Goal: Task Accomplishment & Management: Manage account settings

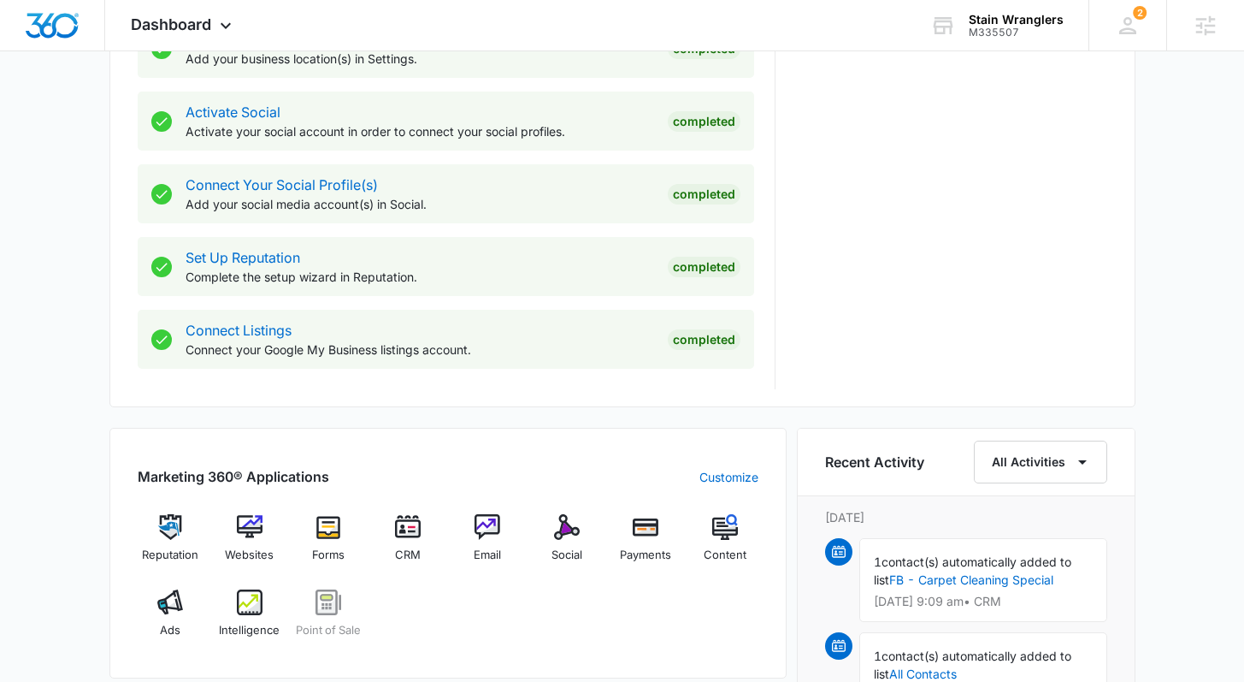
scroll to position [695, 0]
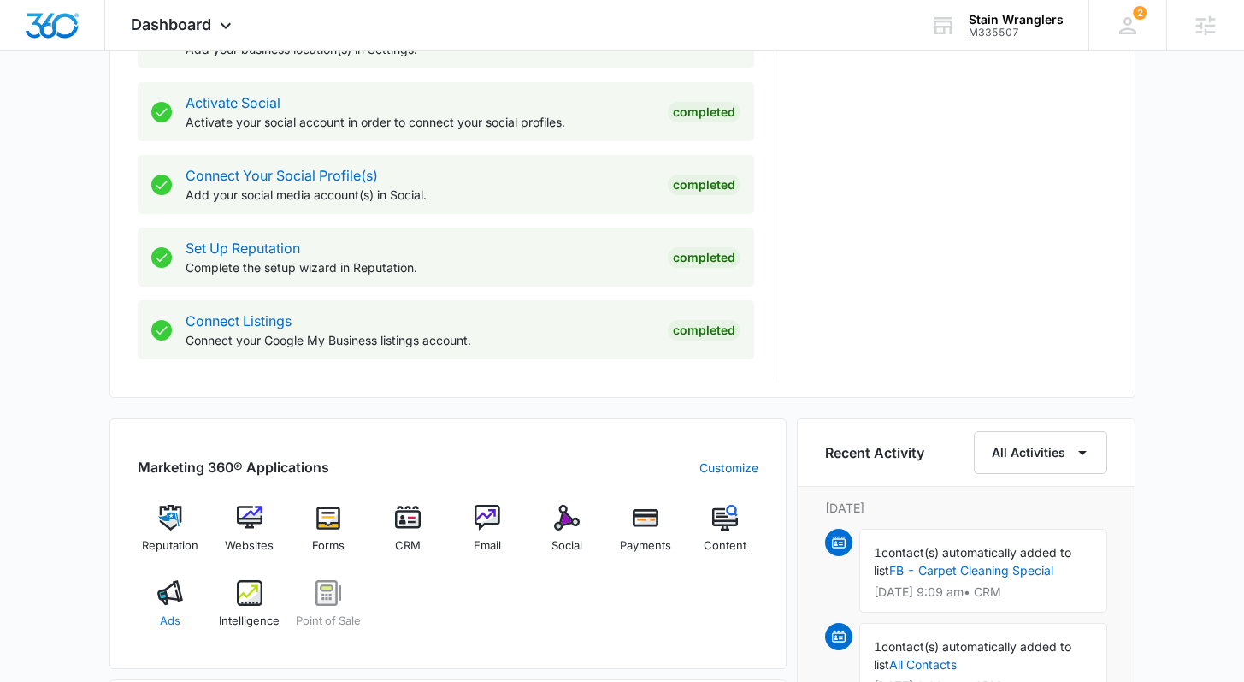
click at [174, 598] on img at bounding box center [170, 593] width 26 height 26
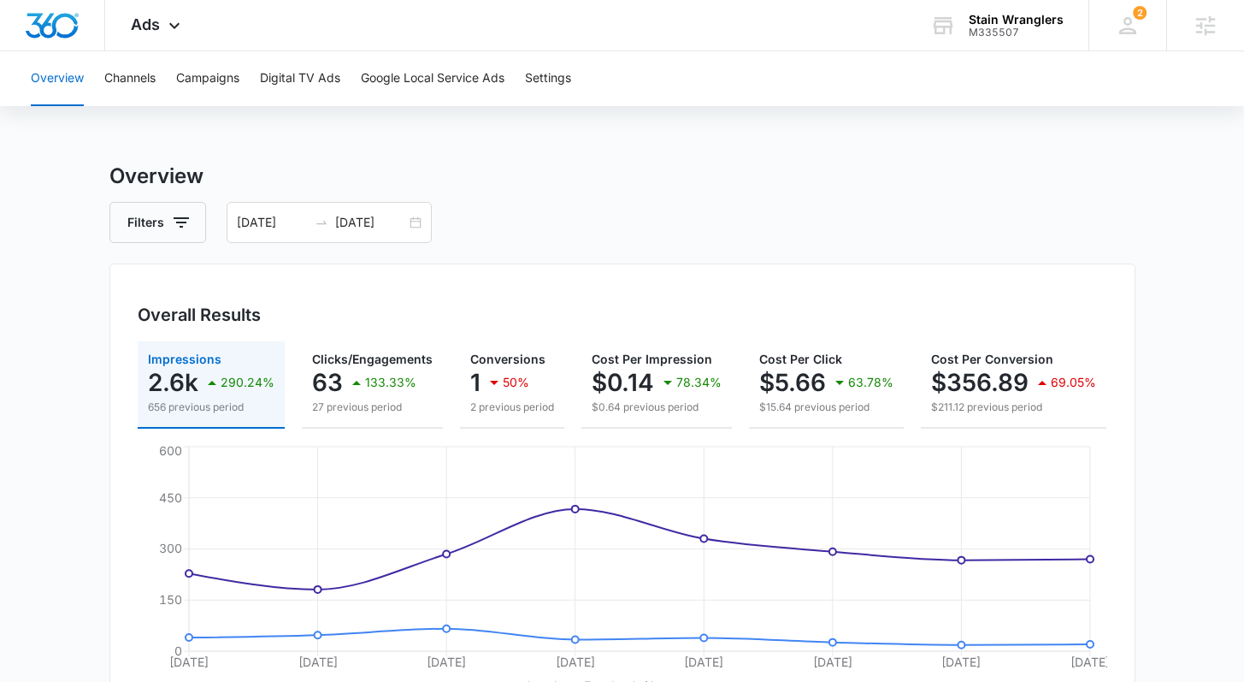
scroll to position [3, 0]
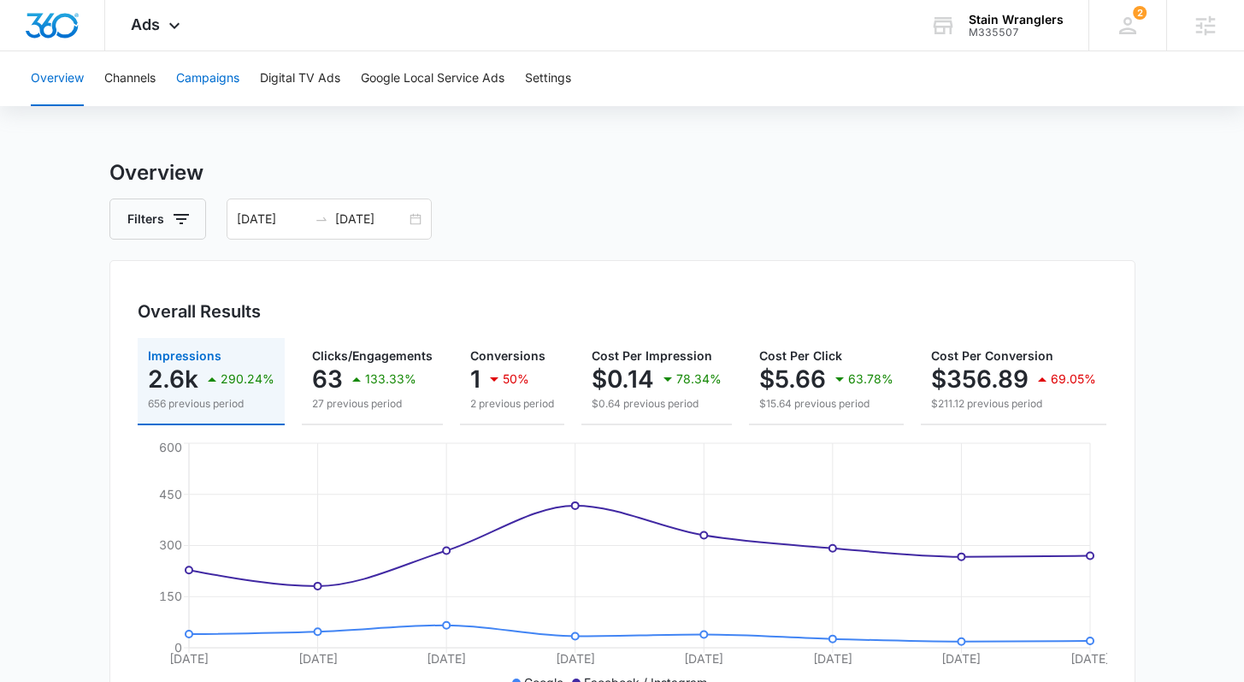
click at [204, 80] on button "Campaigns" at bounding box center [207, 78] width 63 height 55
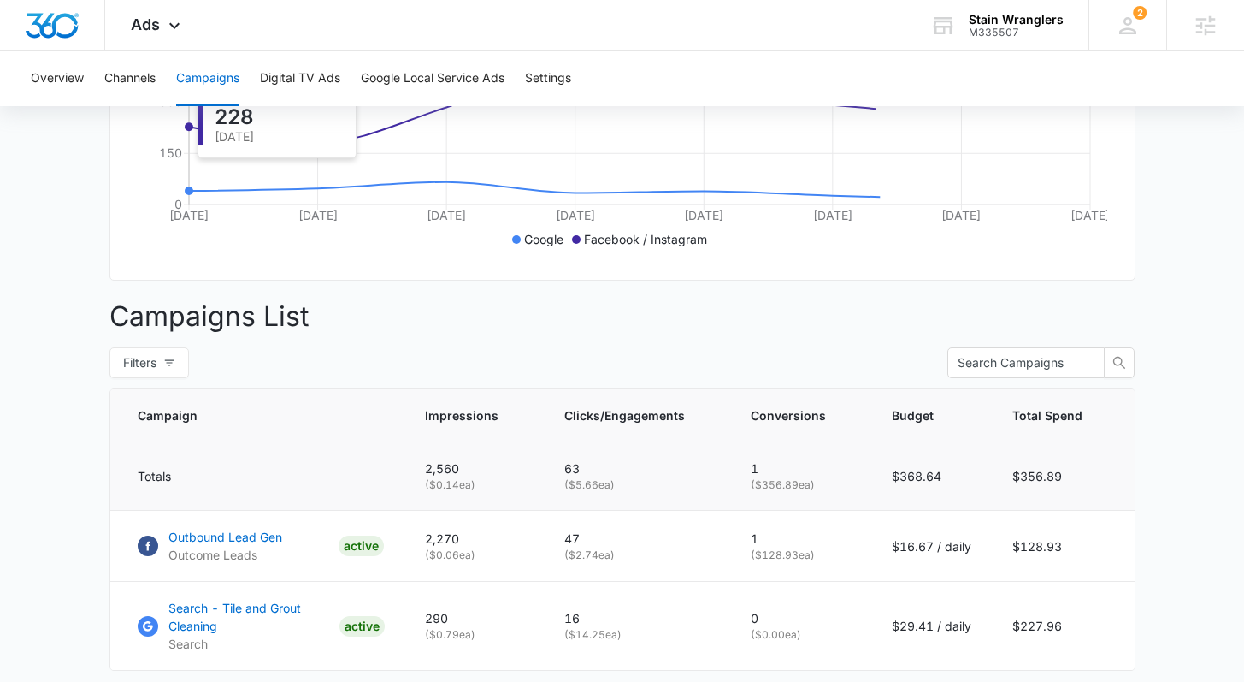
scroll to position [569, 0]
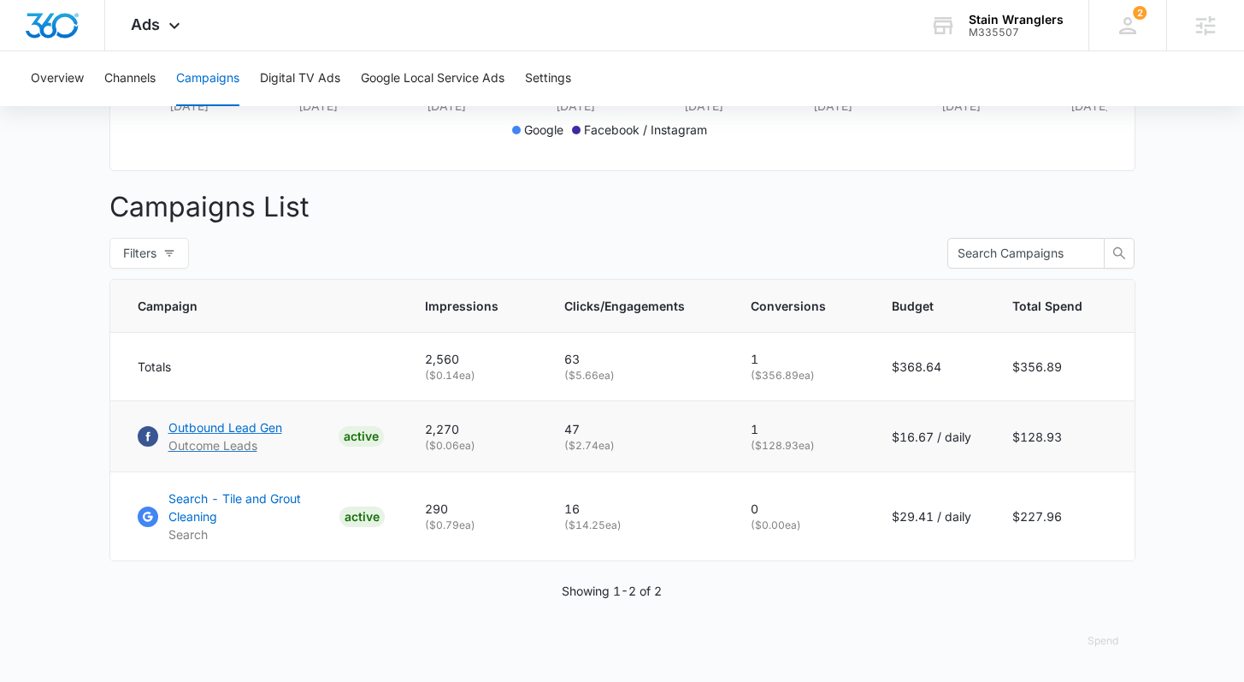
click at [255, 423] on p "Outbound Lead Gen" at bounding box center [225, 427] width 114 height 18
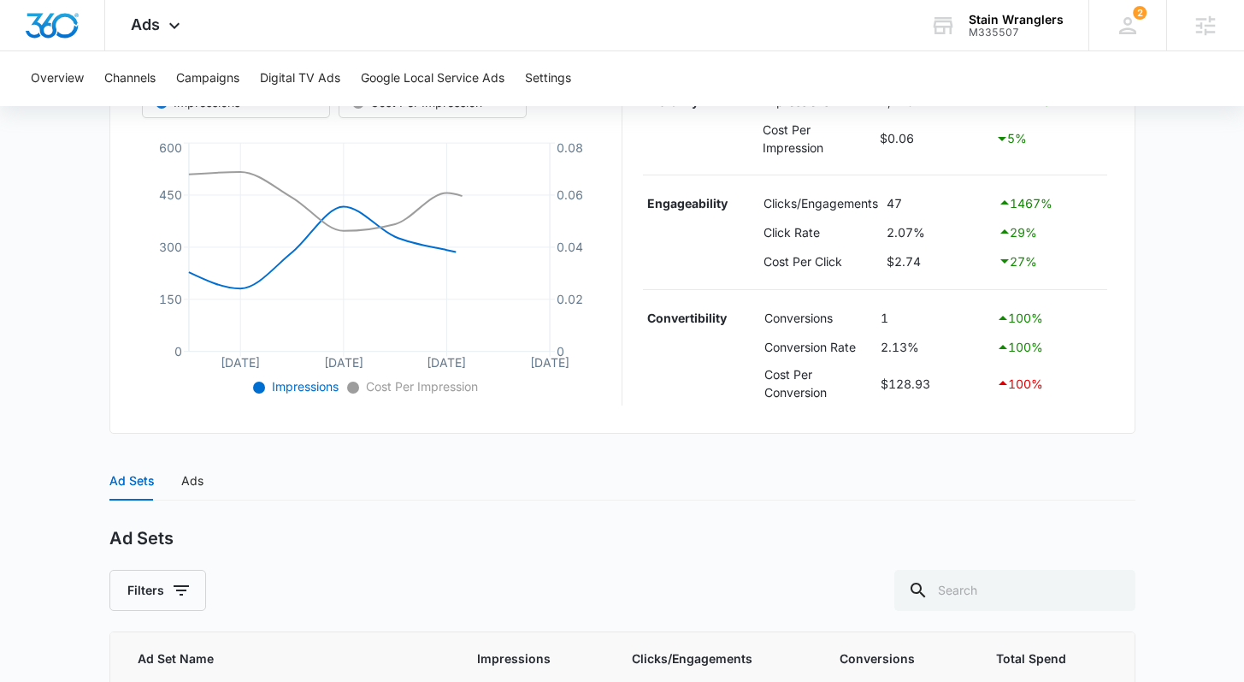
scroll to position [509, 0]
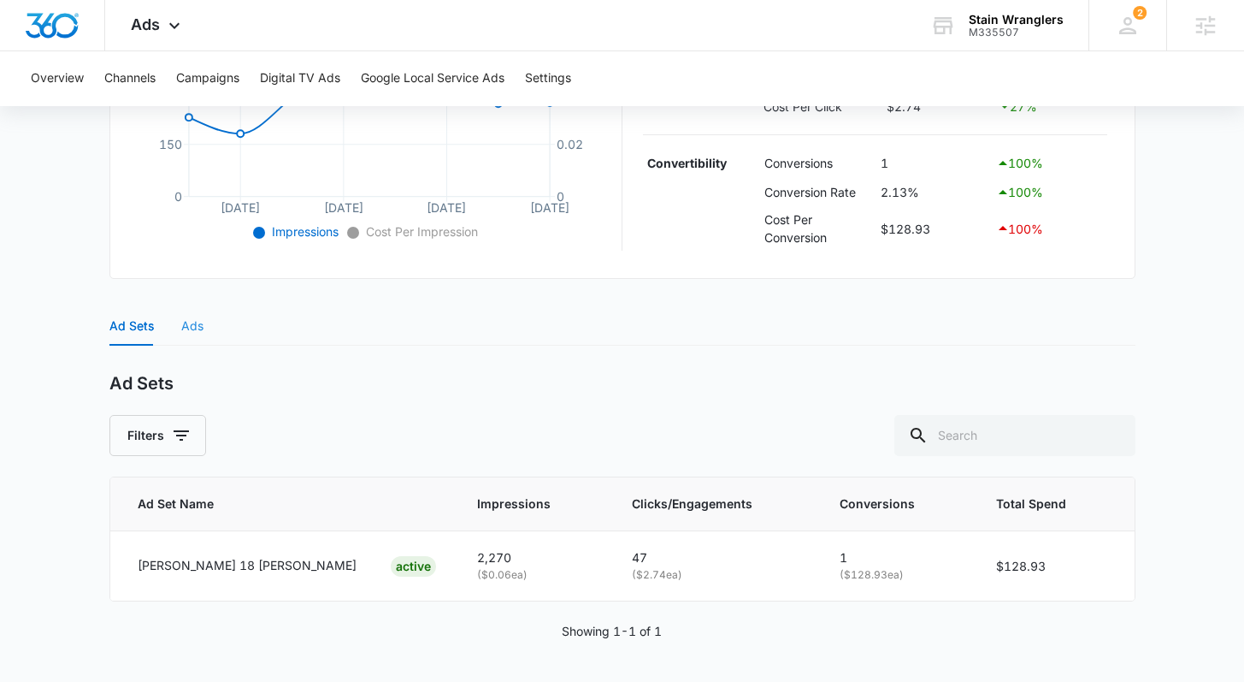
click at [192, 341] on div "Ads" at bounding box center [192, 325] width 22 height 39
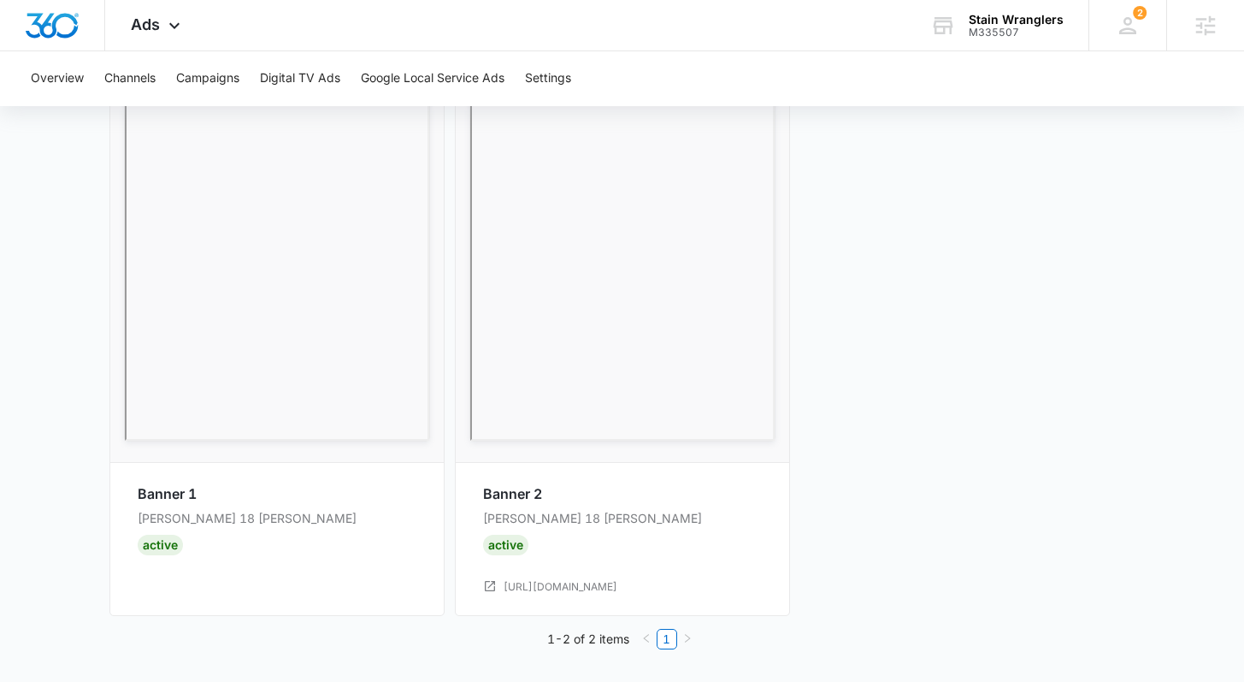
scroll to position [1008, 0]
click at [132, 72] on button "Channels" at bounding box center [129, 78] width 51 height 55
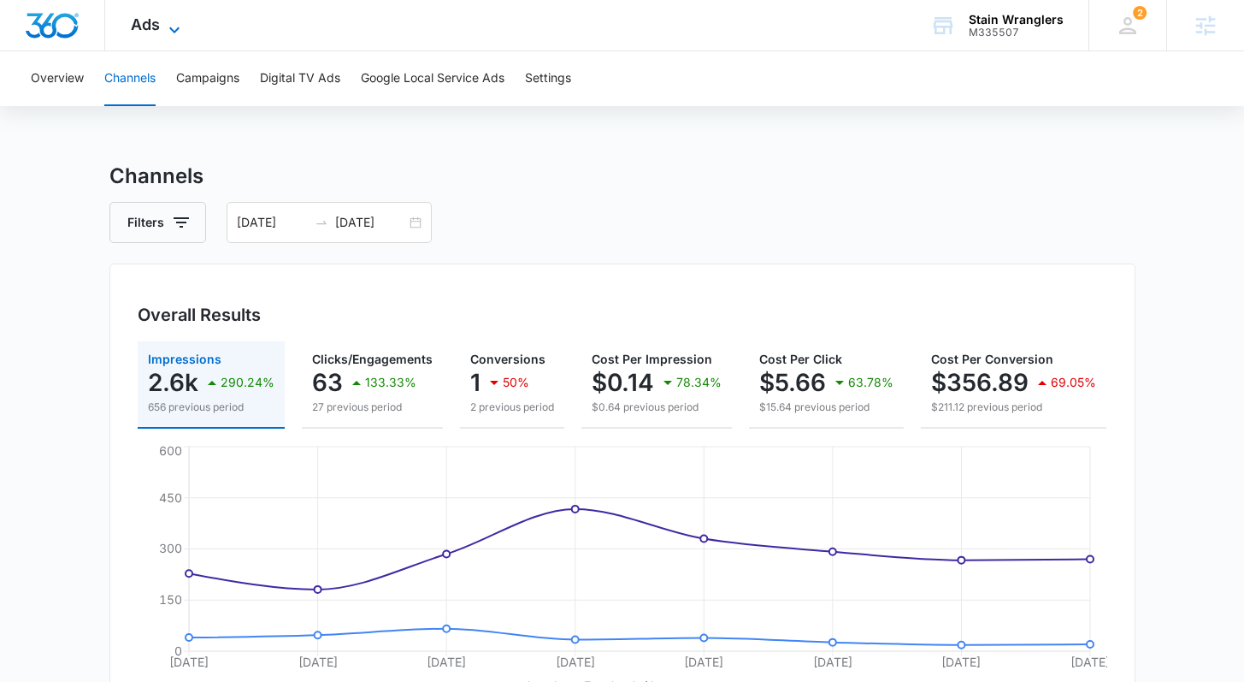
click at [138, 15] on div "Ads Apps Reputation Websites Forms CRM Email Social Payments POS Content Ads In…" at bounding box center [157, 25] width 105 height 50
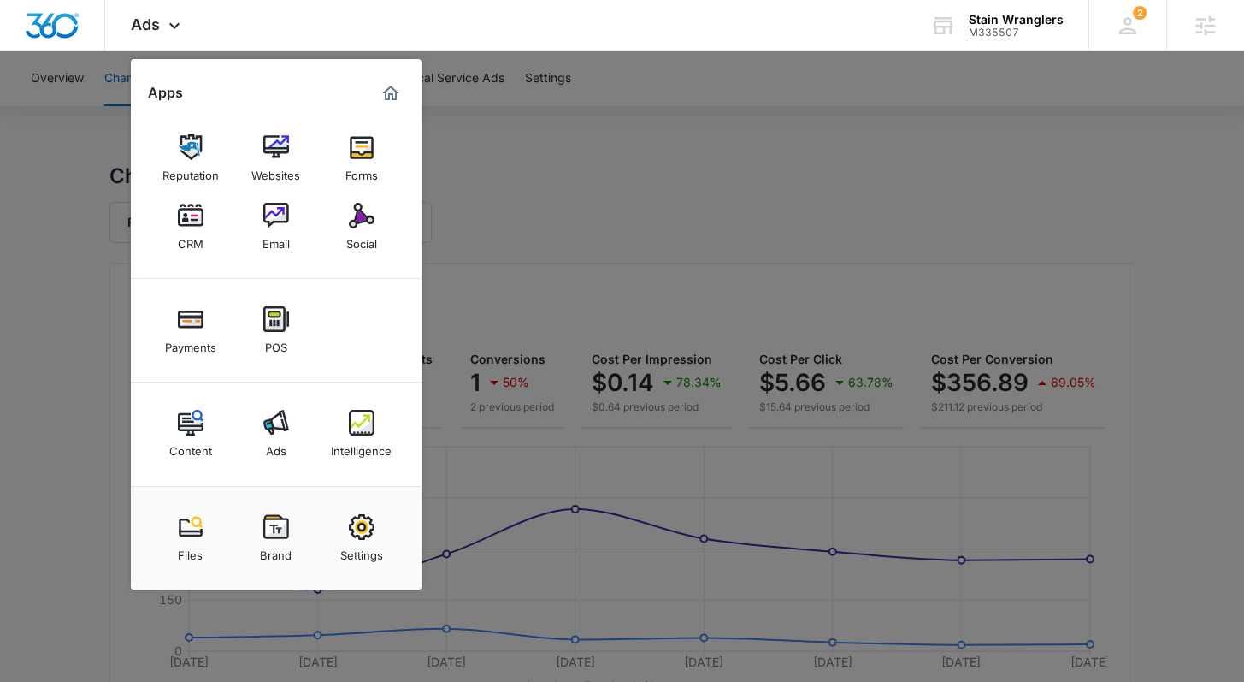
click at [357, 437] on div "Intelligence" at bounding box center [361, 446] width 61 height 22
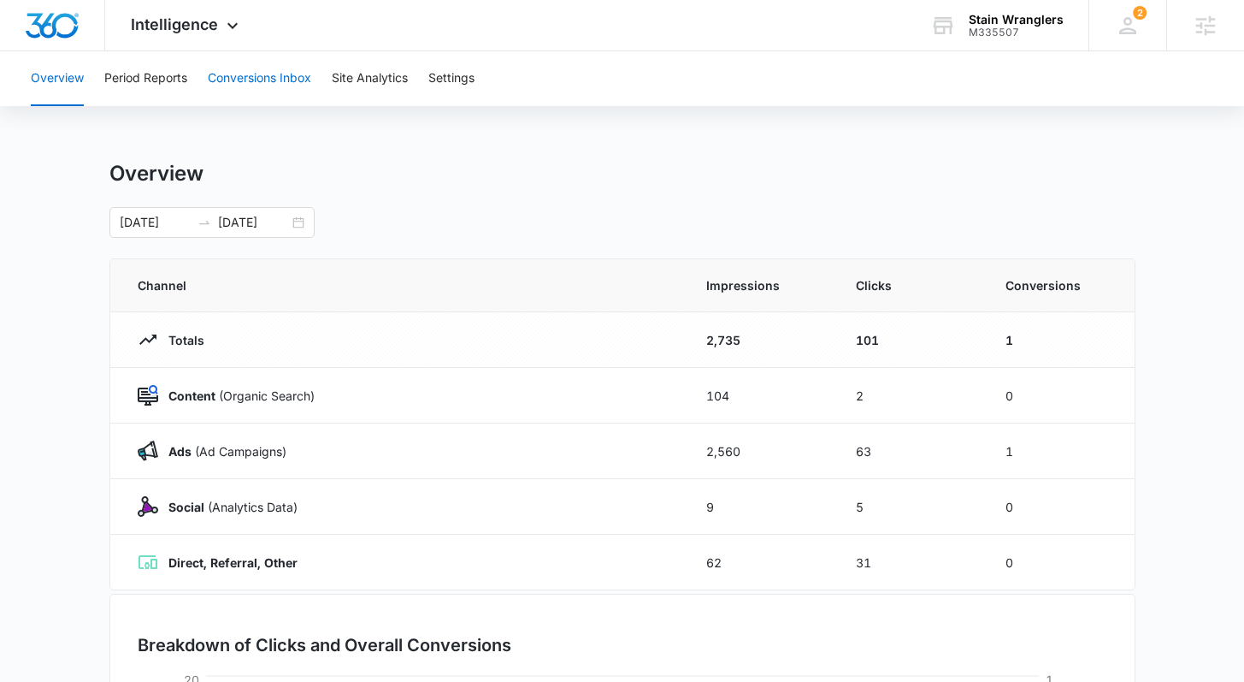
click at [248, 74] on button "Conversions Inbox" at bounding box center [259, 78] width 103 height 55
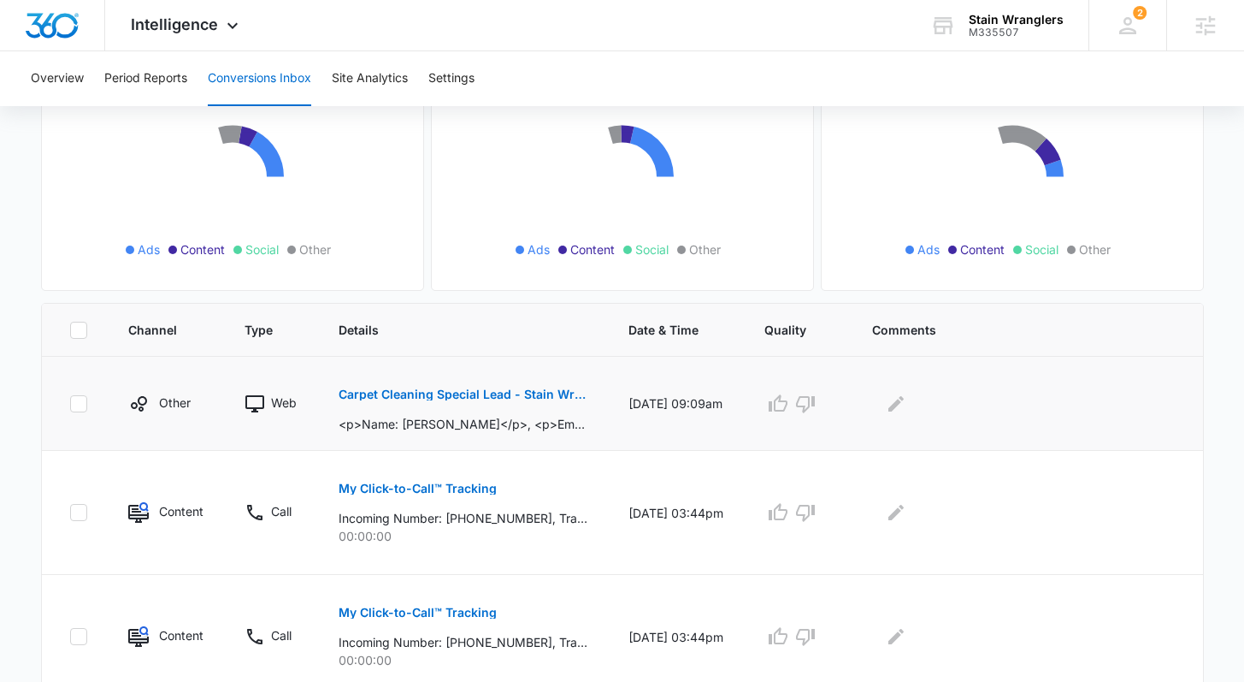
scroll to position [184, 0]
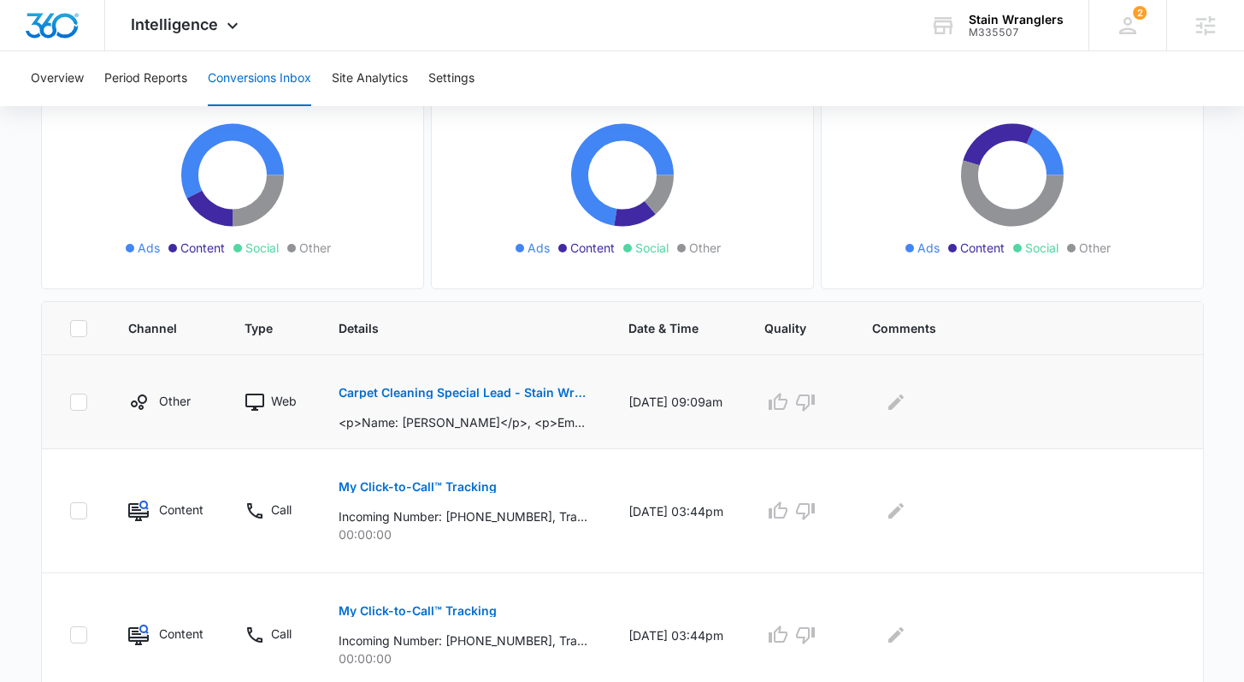
click at [482, 396] on p "Carpet Cleaning Special Lead - Stain Wranglers - Marketing 360" at bounding box center [463, 393] width 249 height 12
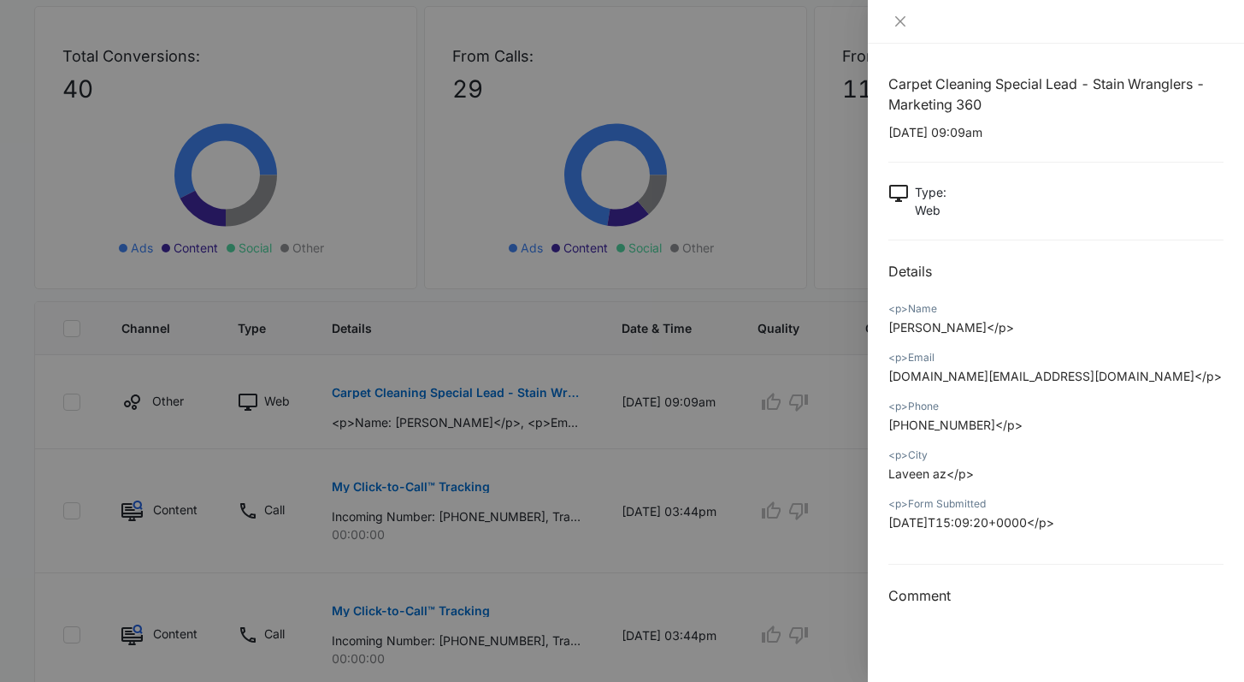
click at [541, 393] on div at bounding box center [622, 341] width 1244 height 682
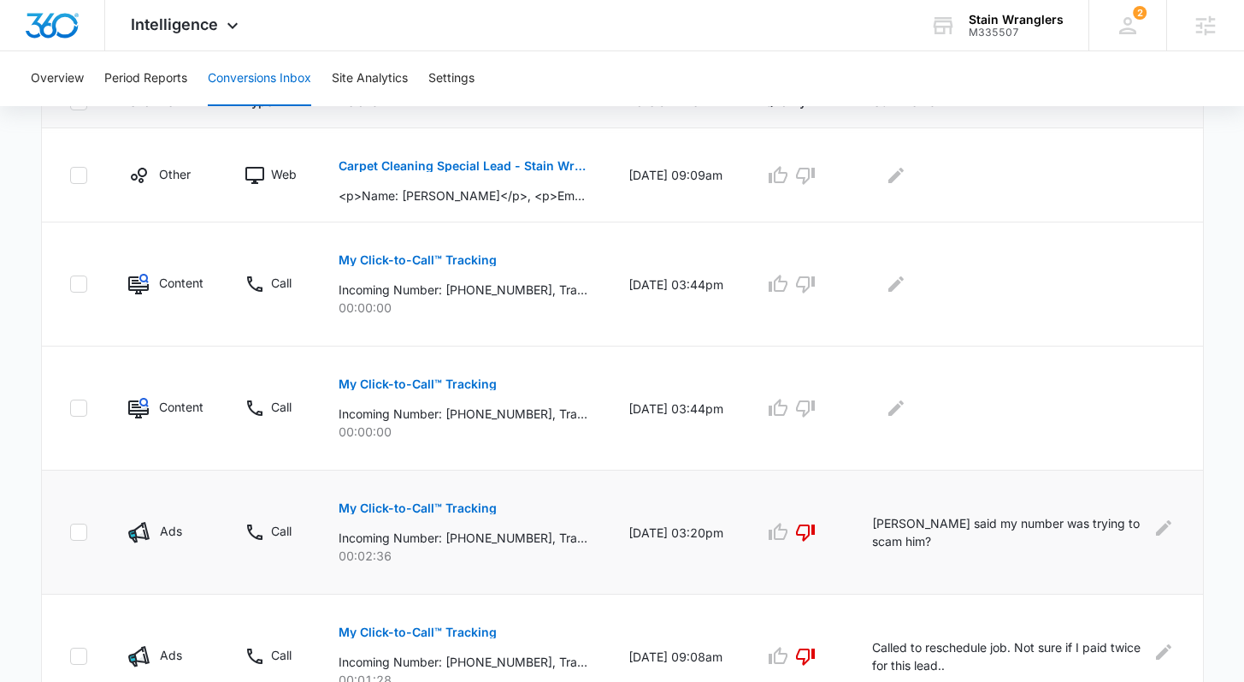
scroll to position [334, 0]
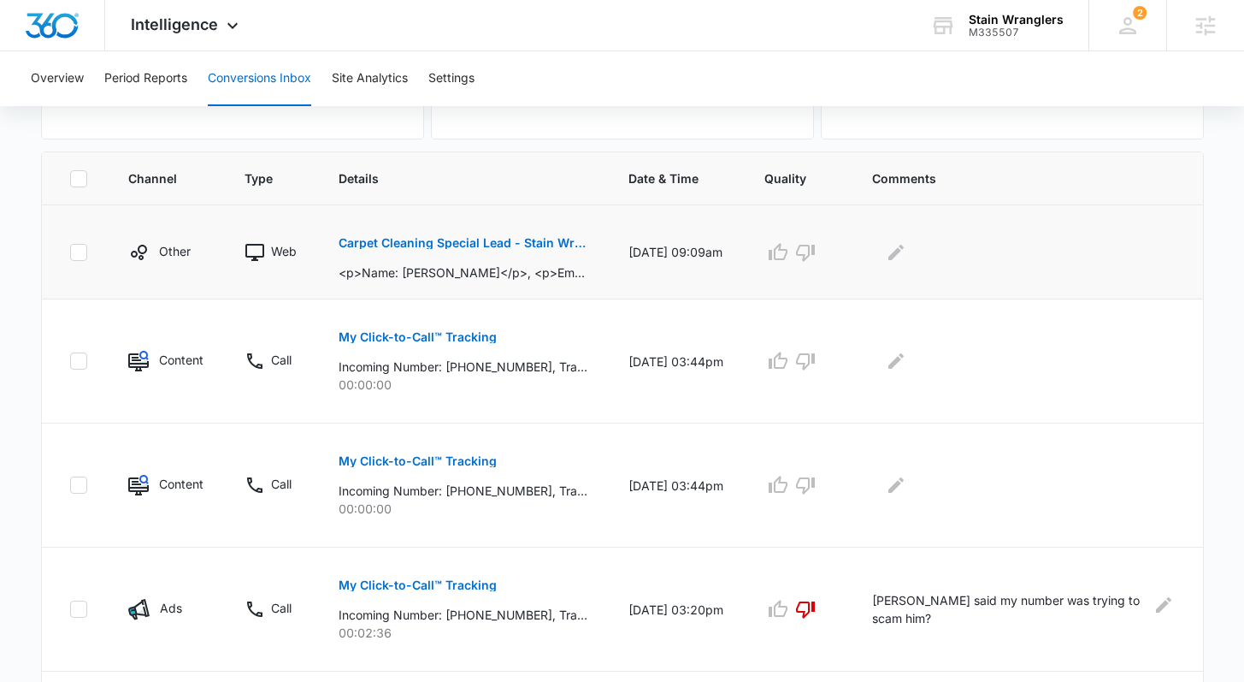
click at [565, 244] on p "Carpet Cleaning Special Lead - Stain Wranglers - Marketing 360" at bounding box center [463, 243] width 249 height 12
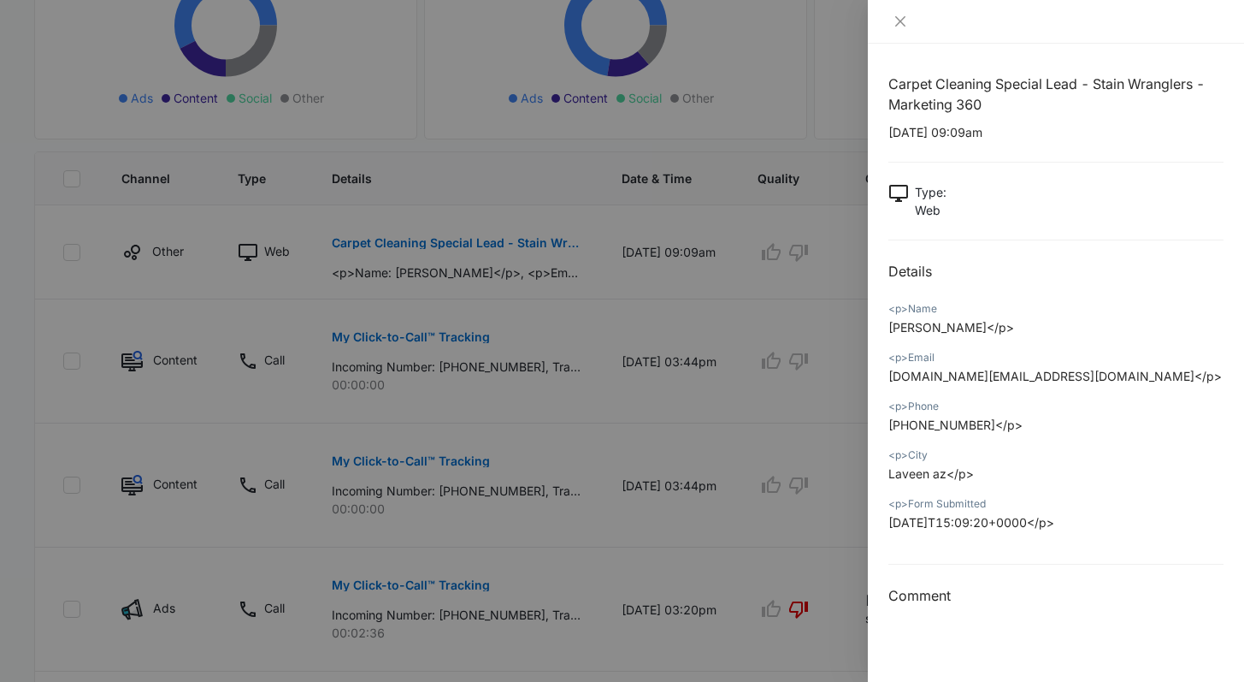
click at [91, 353] on div at bounding box center [622, 341] width 1244 height 682
